Goal: Information Seeking & Learning: Understand process/instructions

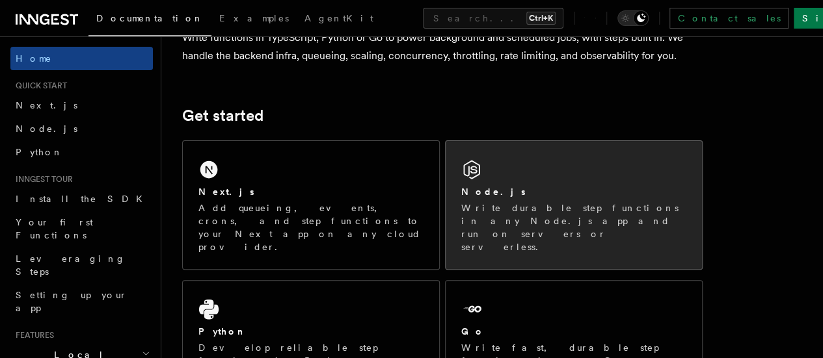
click at [521, 199] on div "Node.js" at bounding box center [573, 192] width 225 height 14
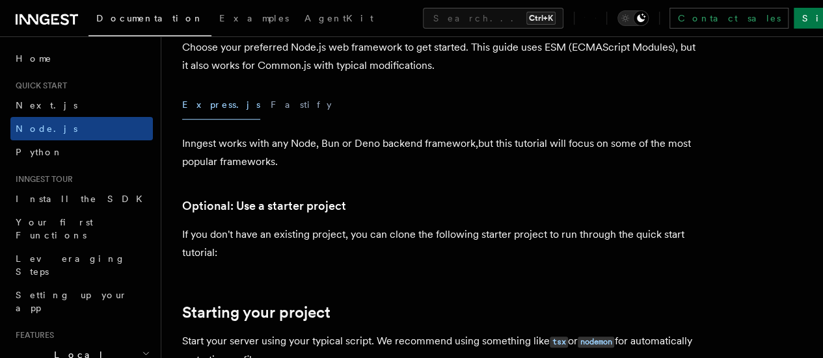
scroll to position [390, 0]
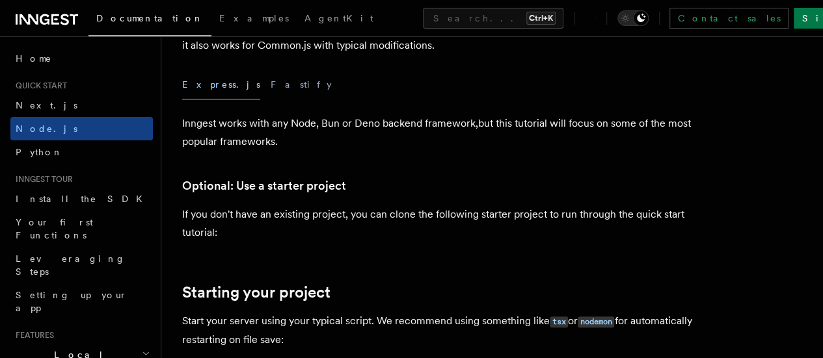
click at [399, 149] on p "Inngest works with any Node, Bun or Deno backend framework,but this tutorial wi…" at bounding box center [442, 133] width 521 height 36
drag, startPoint x: 378, startPoint y: 145, endPoint x: 368, endPoint y: 149, distance: 10.5
click at [377, 145] on p "Inngest works with any Node, Bun or Deno backend framework,but this tutorial wi…" at bounding box center [442, 133] width 521 height 36
drag, startPoint x: 346, startPoint y: 143, endPoint x: 392, endPoint y: 143, distance: 46.2
click at [379, 141] on p "Inngest works with any Node, Bun or Deno backend framework,but this tutorial wi…" at bounding box center [442, 133] width 521 height 36
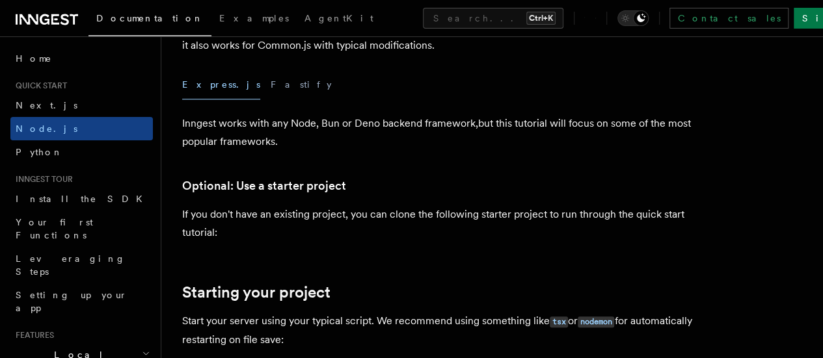
click at [366, 151] on p "Inngest works with any Node, Bun or Deno backend framework,but this tutorial wi…" at bounding box center [442, 133] width 521 height 36
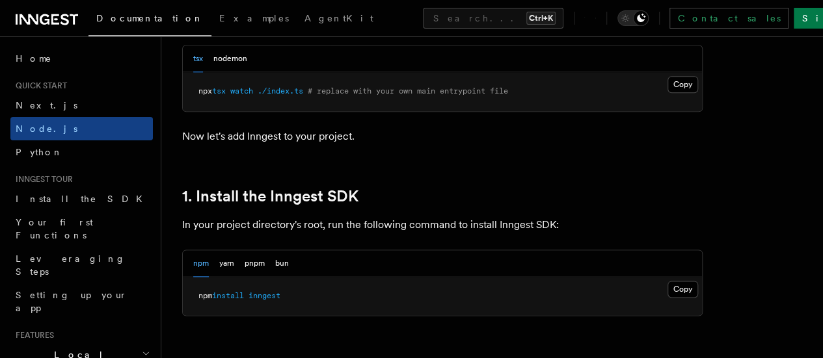
scroll to position [651, 0]
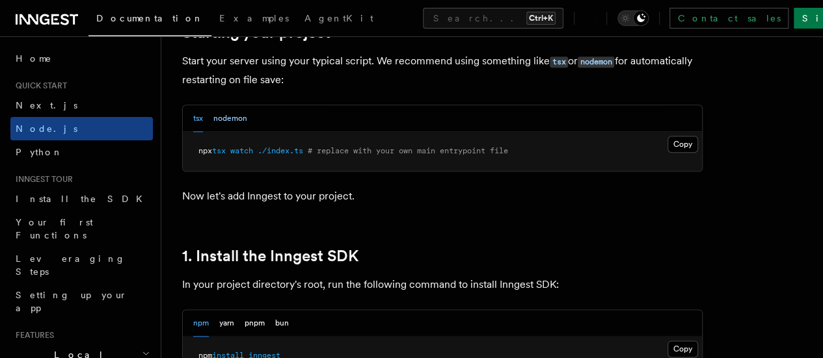
click at [243, 132] on button "nodemon" at bounding box center [230, 118] width 34 height 27
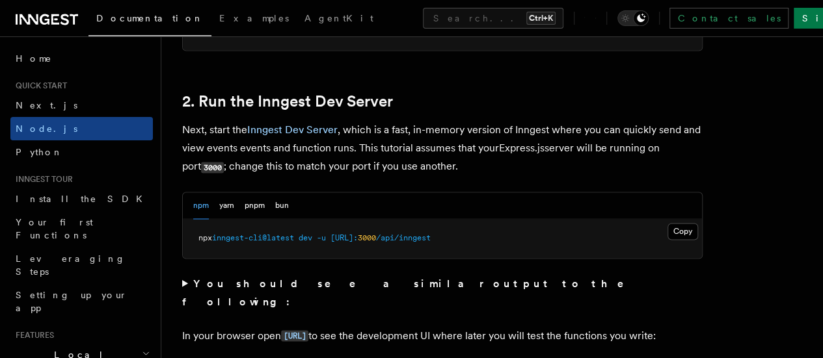
scroll to position [1041, 0]
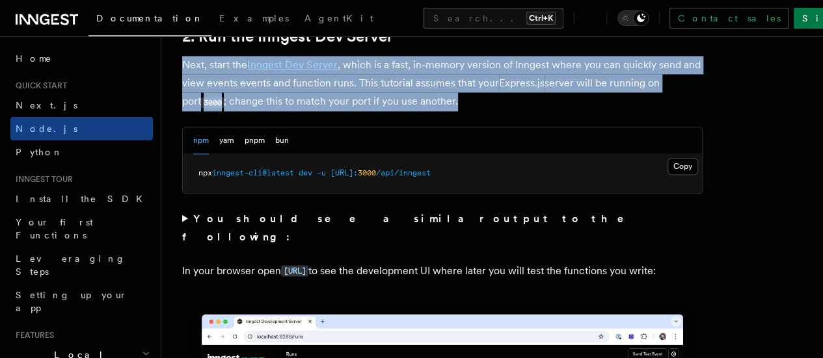
drag, startPoint x: 452, startPoint y: 103, endPoint x: 169, endPoint y: 81, distance: 283.2
click at [416, 109] on p "Next, start the Inngest Dev Server , which is a fast, in-memory version of Inng…" at bounding box center [442, 83] width 521 height 55
click at [462, 111] on p "Next, start the Inngest Dev Server , which is a fast, in-memory version of Inng…" at bounding box center [442, 83] width 521 height 55
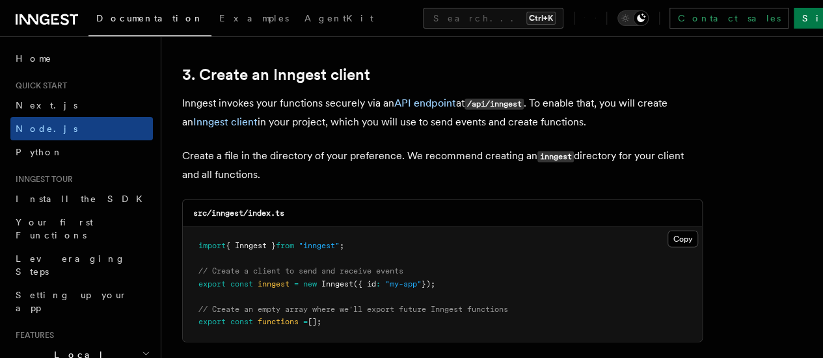
scroll to position [1692, 0]
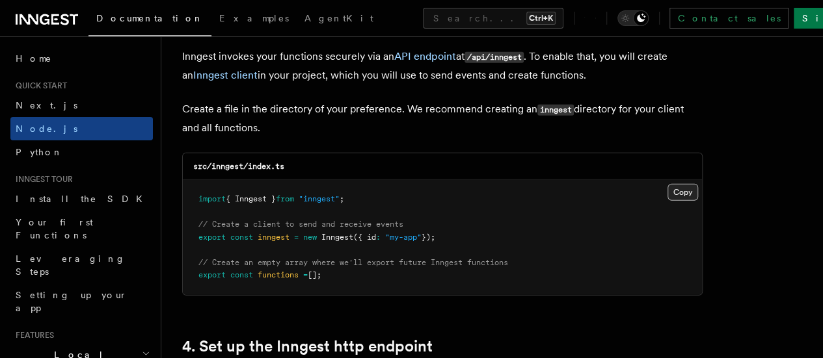
click at [668, 184] on button "Copy Copied" at bounding box center [683, 192] width 31 height 17
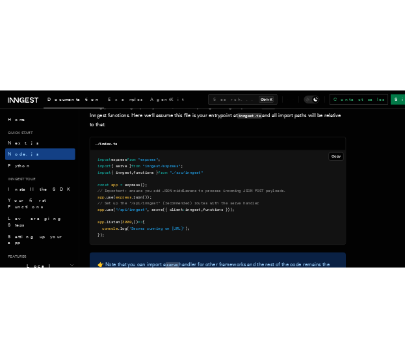
scroll to position [2017, 0]
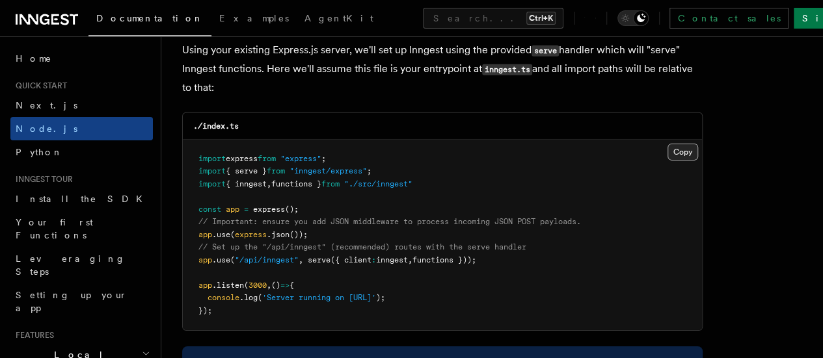
click at [668, 144] on button "Copy Copied" at bounding box center [683, 152] width 31 height 17
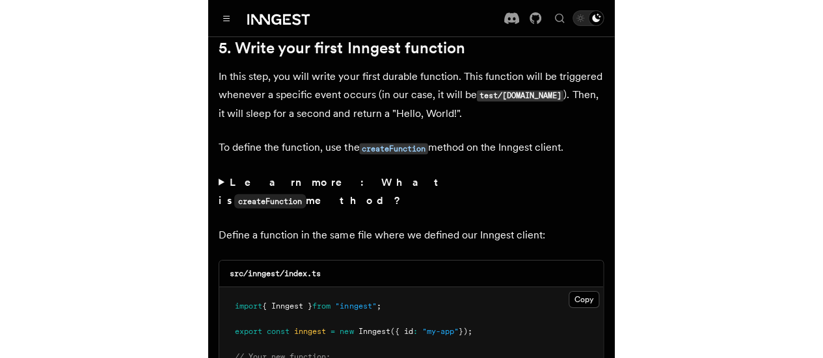
scroll to position [2407, 0]
